Goal: Task Accomplishment & Management: Complete application form

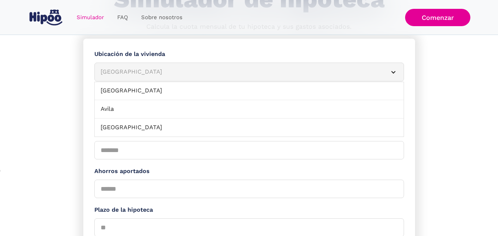
scroll to position [98, 0]
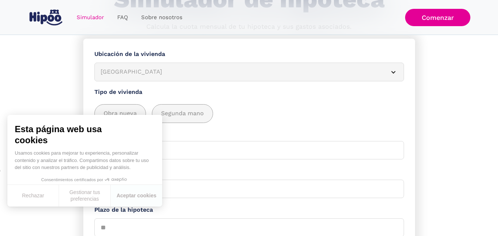
click at [472, 146] on section "**********" at bounding box center [249, 196] width 498 height 314
click at [130, 194] on button "Aceptar cookies" at bounding box center [137, 196] width 52 height 22
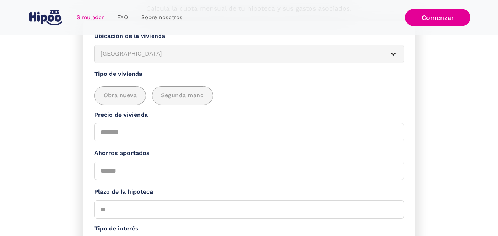
scroll to position [80, 0]
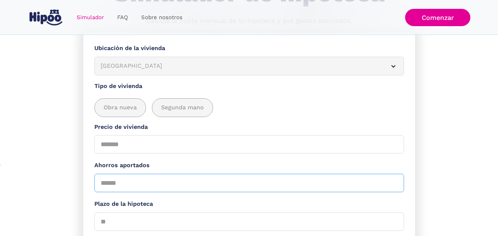
click at [126, 181] on input "Ahorros aportados" at bounding box center [249, 183] width 310 height 18
type input "*"
click at [394, 187] on input "*" at bounding box center [249, 183] width 310 height 18
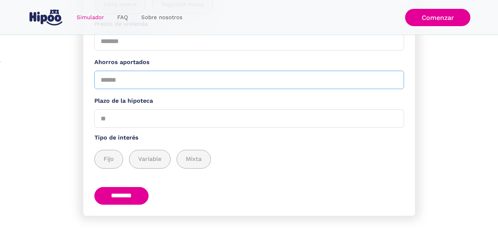
scroll to position [190, 0]
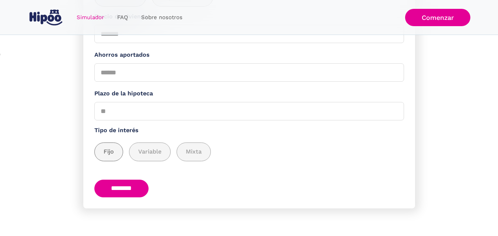
click at [105, 153] on span "Fijo" at bounding box center [109, 152] width 10 height 9
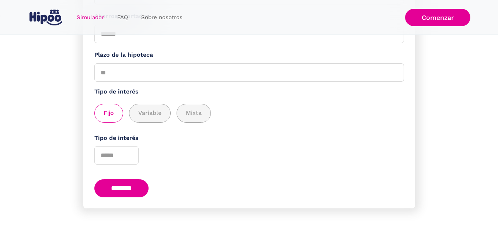
click at [139, 192] on input "********" at bounding box center [121, 189] width 55 height 18
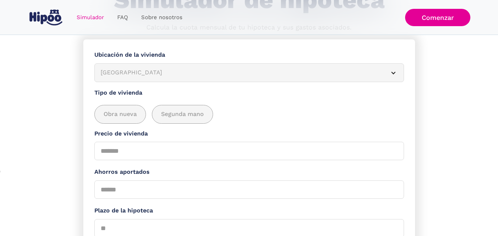
scroll to position [75, 0]
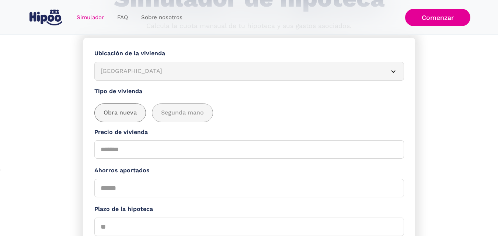
click at [120, 113] on span "Obra nueva" at bounding box center [120, 112] width 33 height 9
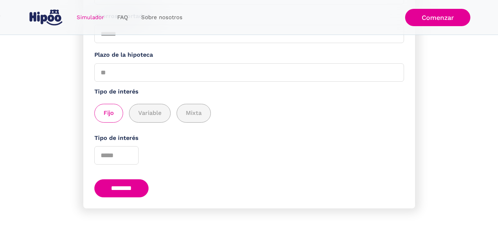
click at [131, 192] on input "********" at bounding box center [121, 189] width 55 height 18
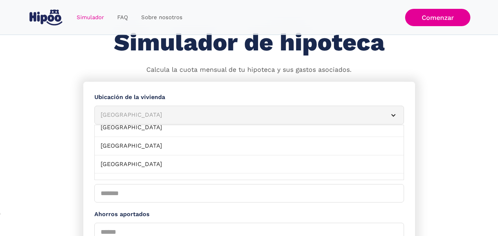
scroll to position [0, 0]
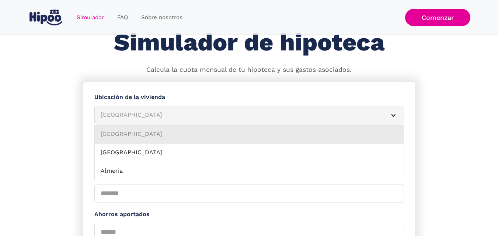
click at [306, 132] on link "[GEOGRAPHIC_DATA]" at bounding box center [249, 134] width 309 height 18
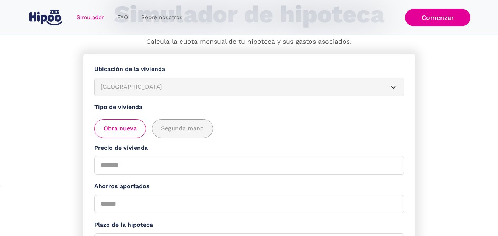
scroll to position [92, 0]
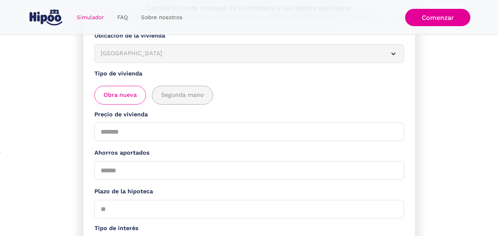
click at [134, 96] on span "Obra nueva" at bounding box center [120, 95] width 33 height 9
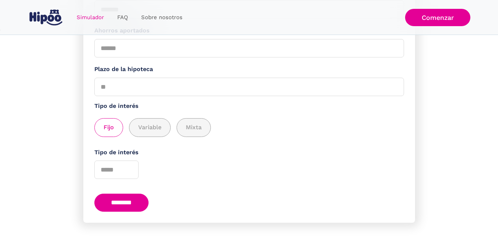
scroll to position [215, 0]
click at [128, 208] on input "********" at bounding box center [121, 203] width 55 height 18
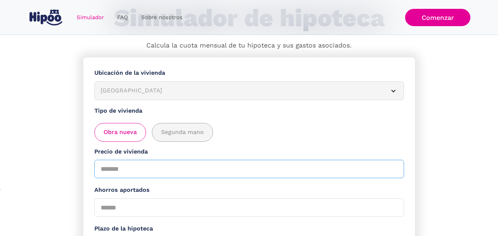
scroll to position [43, 0]
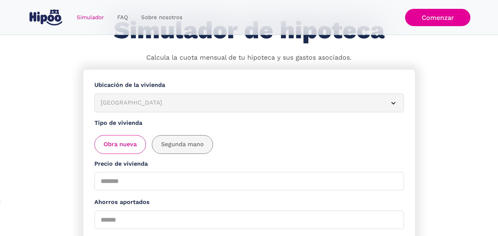
click at [190, 146] on span "Segunda mano" at bounding box center [182, 144] width 43 height 9
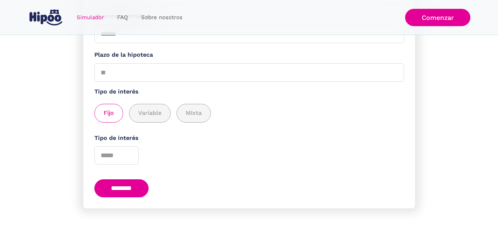
click at [139, 190] on input "********" at bounding box center [121, 189] width 55 height 18
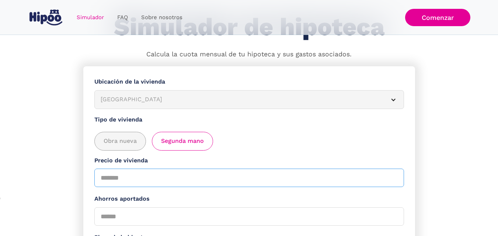
scroll to position [31, 0]
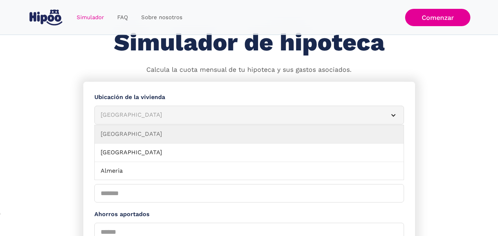
click at [393, 113] on div "Simulador Form" at bounding box center [394, 116] width 6 height 6
click at [394, 115] on div "Simulador Form" at bounding box center [394, 116] width 6 height 6
click at [259, 116] on div "[GEOGRAPHIC_DATA]" at bounding box center [241, 115] width 280 height 9
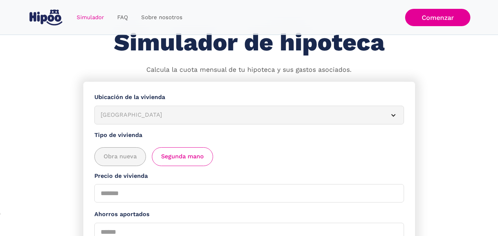
click at [259, 116] on div "[GEOGRAPHIC_DATA]" at bounding box center [241, 115] width 280 height 9
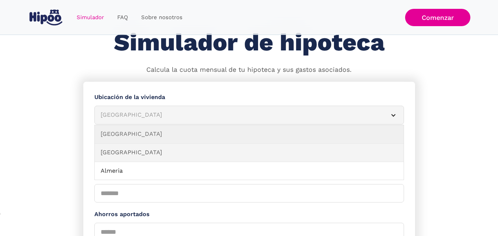
click at [142, 150] on link "[GEOGRAPHIC_DATA]" at bounding box center [249, 153] width 309 height 18
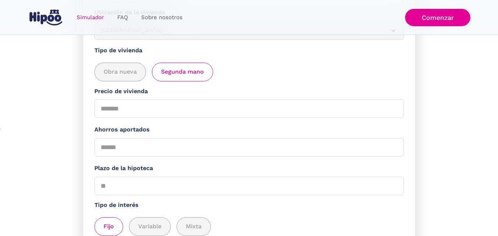
scroll to position [117, 0]
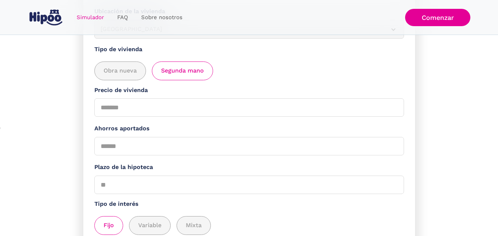
click at [115, 227] on div "add_description_here" at bounding box center [109, 226] width 28 height 18
click at [115, 226] on div "add_description_here" at bounding box center [109, 226] width 28 height 18
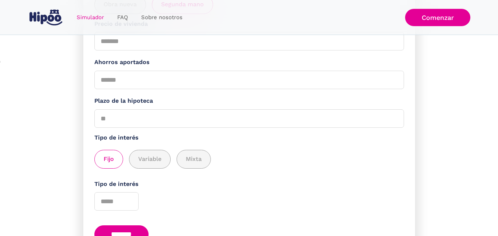
scroll to position [190, 0]
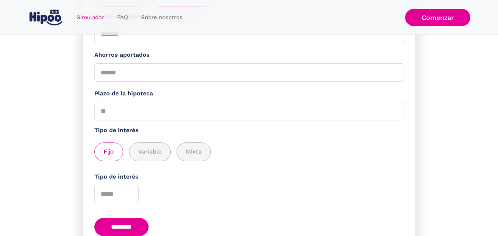
click at [142, 229] on input "********" at bounding box center [121, 227] width 55 height 18
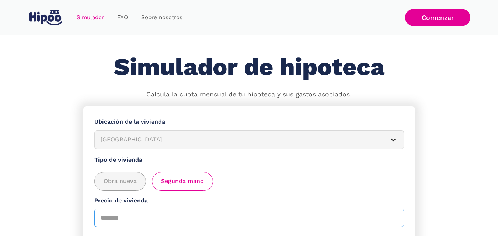
scroll to position [0, 0]
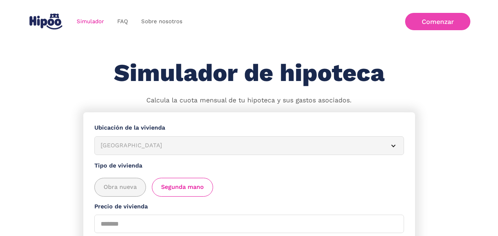
click at [454, 24] on link "Comenzar" at bounding box center [437, 21] width 65 height 17
